Goal: Task Accomplishment & Management: Manage account settings

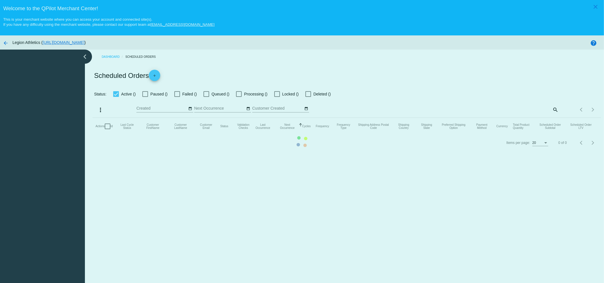
checkbox input "true"
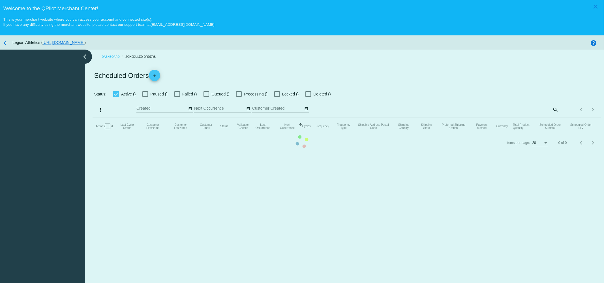
checkbox input "true"
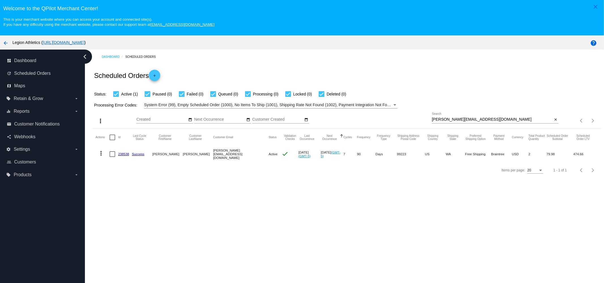
click at [487, 113] on div "travis.barber898@gmail.com Search" at bounding box center [492, 117] width 121 height 11
click at [490, 119] on input "travis.barber898@gmail.com" at bounding box center [492, 119] width 121 height 5
paste input "whateversuzie"
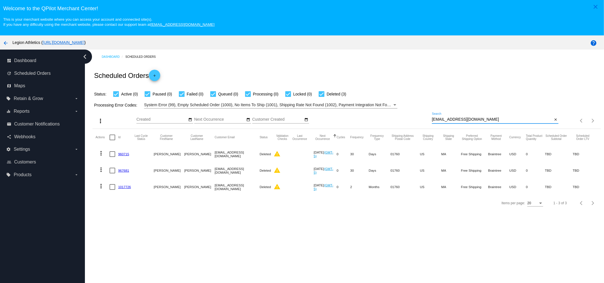
click at [491, 121] on input "whateversuzie@gmail.com" at bounding box center [492, 119] width 121 height 5
paste input "jspenterprise@yahoo"
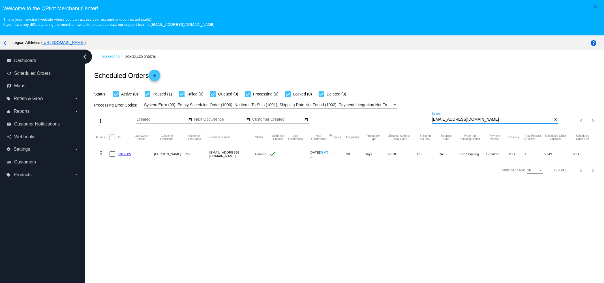
paste input "Wmcourtney@gmail"
click at [500, 108] on div "Processing Error Codes: System Error (99), Empty Scheduled Order (1000), No Ite…" at bounding box center [347, 102] width 508 height 11
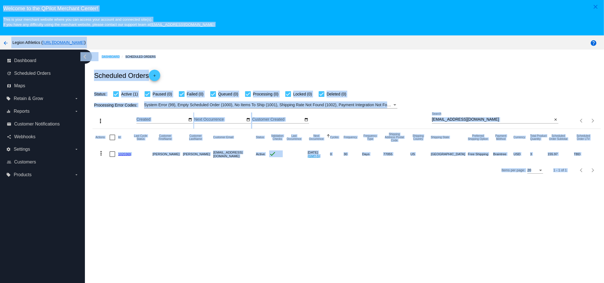
click at [501, 117] on div "Wmcourtney@gmail.com Search" at bounding box center [492, 117] width 121 height 11
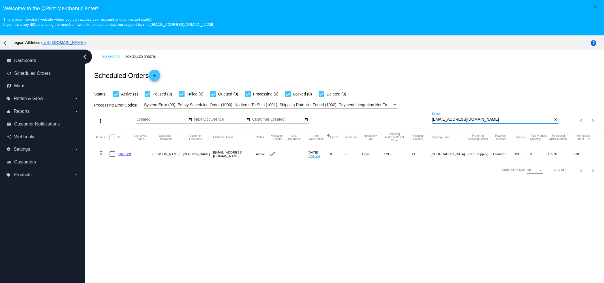
click at [501, 121] on input "Wmcourtney@gmail.com" at bounding box center [492, 119] width 121 height 5
click at [530, 121] on input "Wmcourtney@gmail.com" at bounding box center [492, 119] width 121 height 5
paste input "eeb1997"
type input "eeb1997@gmail.com"
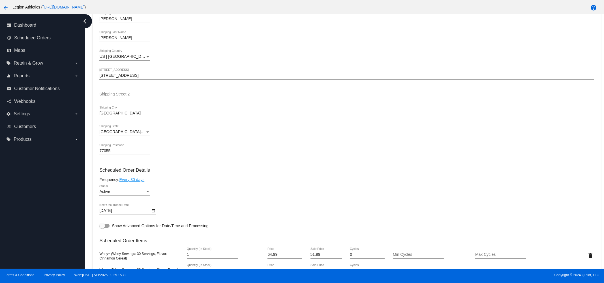
scroll to position [247, 0]
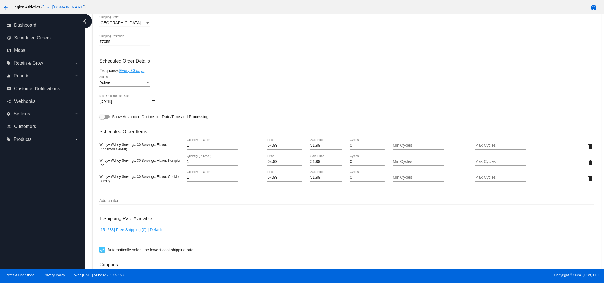
click at [575, 149] on div "delete" at bounding box center [573, 146] width 41 height 11
click at [588, 149] on mat-icon "delete" at bounding box center [591, 146] width 7 height 7
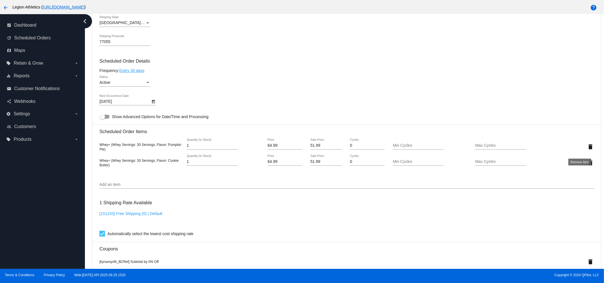
click at [588, 149] on mat-icon "delete" at bounding box center [591, 146] width 7 height 7
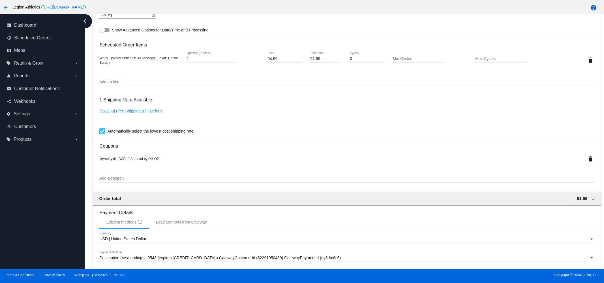
scroll to position [419, 0]
